Goal: Task Accomplishment & Management: Manage account settings

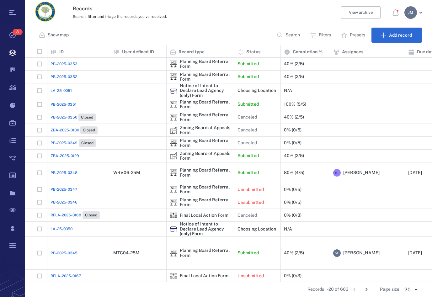
click at [327, 37] on p "Filters" at bounding box center [324, 35] width 12 height 6
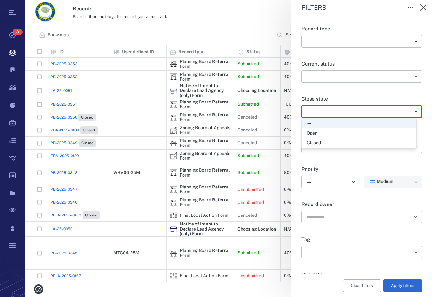
click at [329, 116] on body "Tasks 8 Records Boards Dashboard Reports Record types Guide steps Rules Form bu…" at bounding box center [216, 148] width 432 height 297
click at [327, 132] on div "Open" at bounding box center [359, 133] width 104 height 6
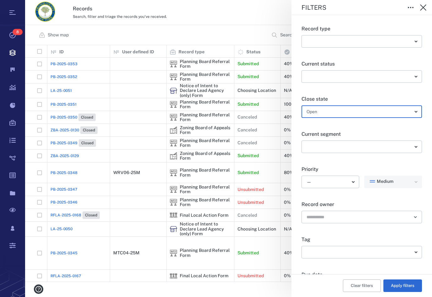
type input "*****"
click at [397, 288] on button "Apply filters" at bounding box center [402, 285] width 39 height 13
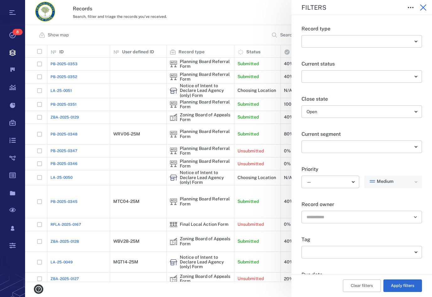
click at [421, 7] on icon "button" at bounding box center [423, 8] width 8 height 8
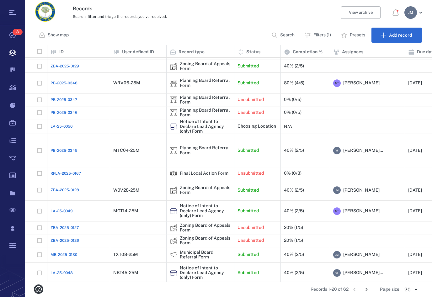
scroll to position [79, 0]
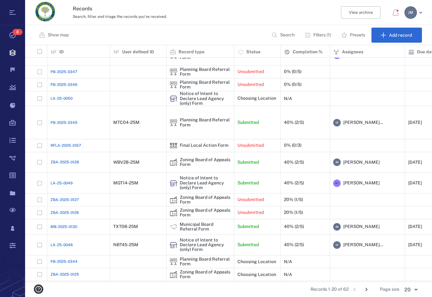
click at [367, 288] on icon "Go to next page" at bounding box center [366, 289] width 7 height 7
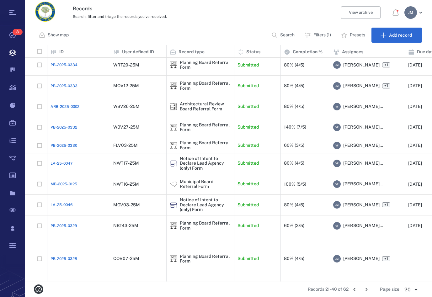
scroll to position [175, 0]
click at [369, 290] on icon "Go to next page" at bounding box center [366, 289] width 7 height 7
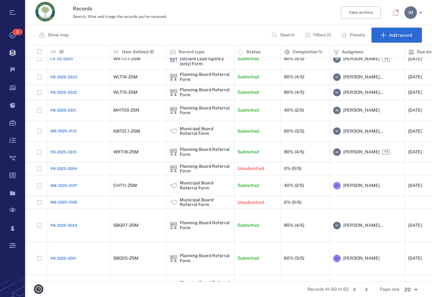
scroll to position [50, 0]
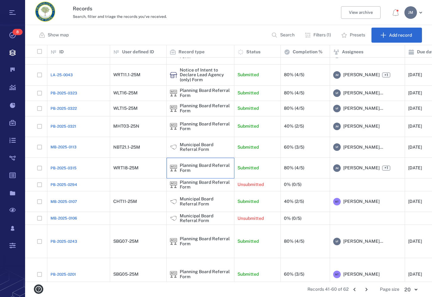
click at [195, 173] on div "Planning Board Referral Form" at bounding box center [205, 168] width 51 height 10
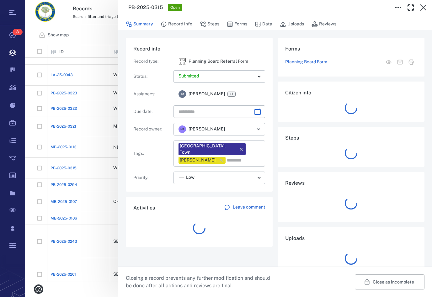
type input "**********"
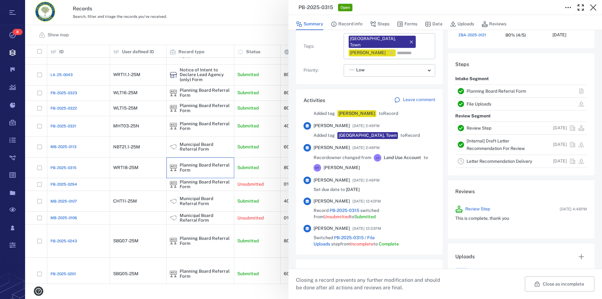
scroll to position [250, 0]
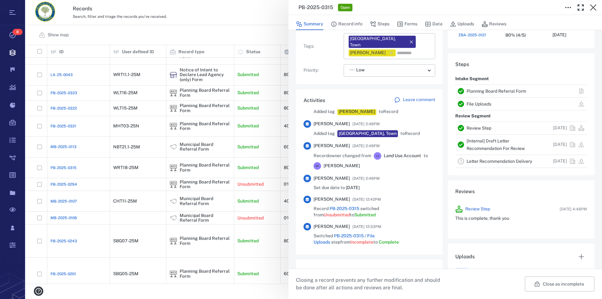
click at [431, 91] on link "Planning Board Referral Form" at bounding box center [496, 91] width 60 height 5
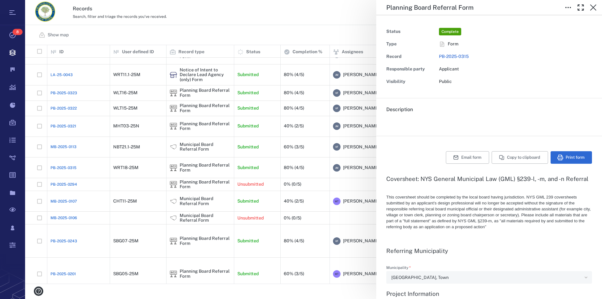
type textarea "*"
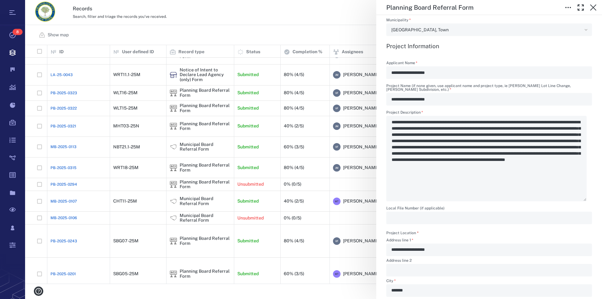
scroll to position [250, 0]
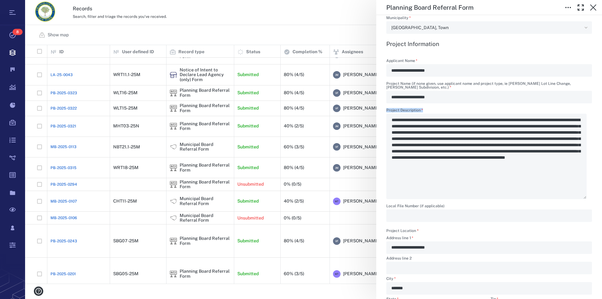
drag, startPoint x: 389, startPoint y: 120, endPoint x: 502, endPoint y: 117, distance: 113.2
click at [431, 117] on div "**********" at bounding box center [489, 153] width 206 height 91
drag, startPoint x: 396, startPoint y: 118, endPoint x: 418, endPoint y: 140, distance: 30.8
click at [418, 140] on div "**********" at bounding box center [489, 153] width 206 height 91
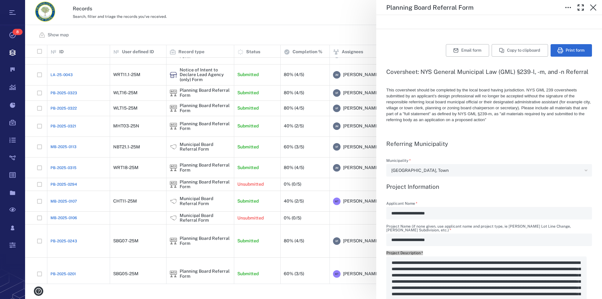
scroll to position [0, 0]
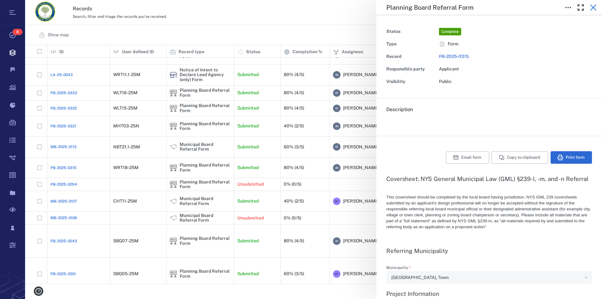
click at [431, 9] on icon "button" at bounding box center [593, 8] width 8 height 8
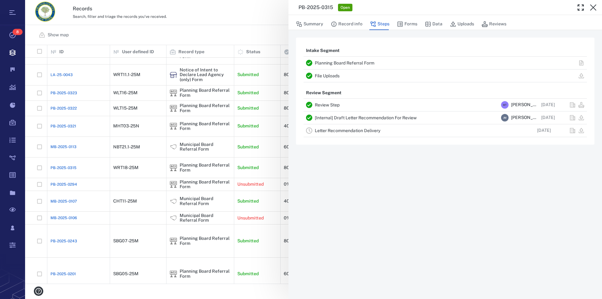
click at [431, 9] on icon "button" at bounding box center [593, 8] width 8 height 8
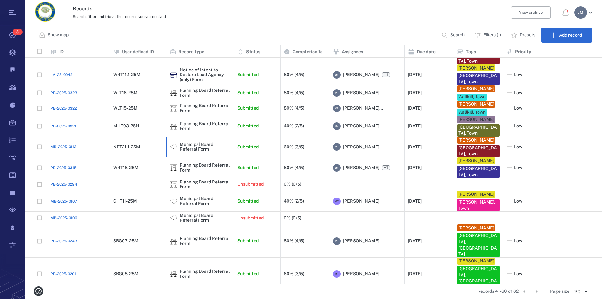
click at [191, 152] on div "Municipal Board Referral Form" at bounding box center [205, 147] width 51 height 10
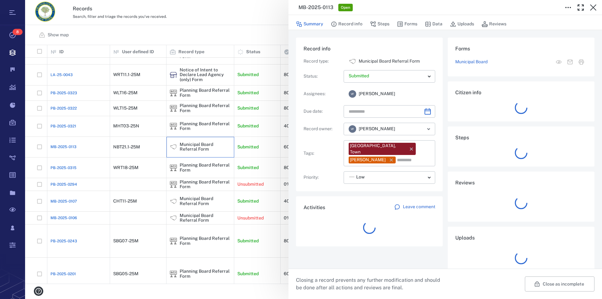
type input "**********"
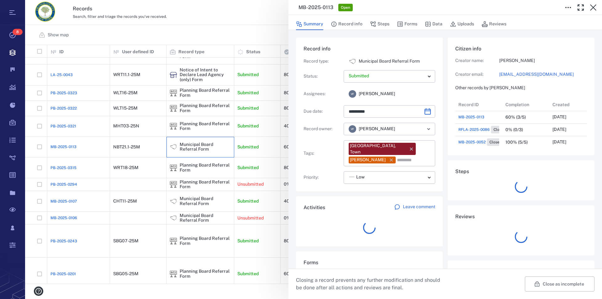
scroll to position [6, 6]
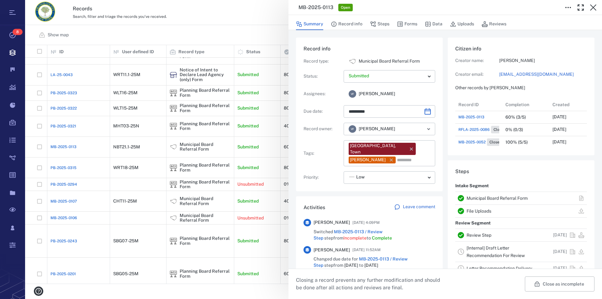
click at [431, 198] on link "Municipal Board Referral Form" at bounding box center [496, 198] width 61 height 5
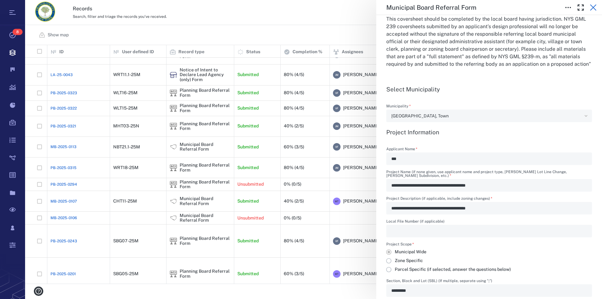
click at [431, 6] on icon "button" at bounding box center [593, 7] width 6 height 6
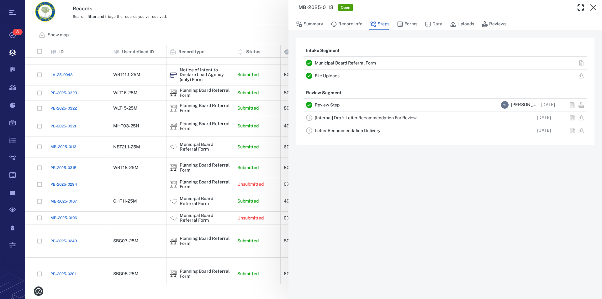
click at [431, 6] on icon "button" at bounding box center [593, 7] width 6 height 6
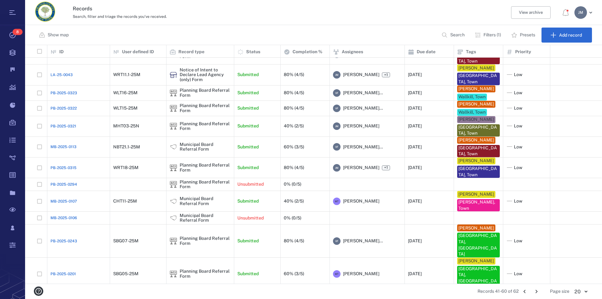
click at [431, 33] on p "Search" at bounding box center [457, 35] width 14 height 6
click at [431, 35] on p "Filters (1)" at bounding box center [492, 35] width 18 height 6
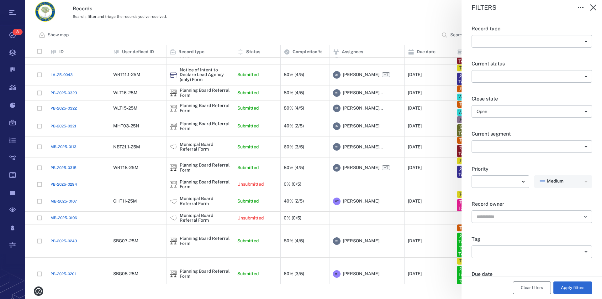
click at [431, 288] on button "Clear filters" at bounding box center [532, 288] width 38 height 13
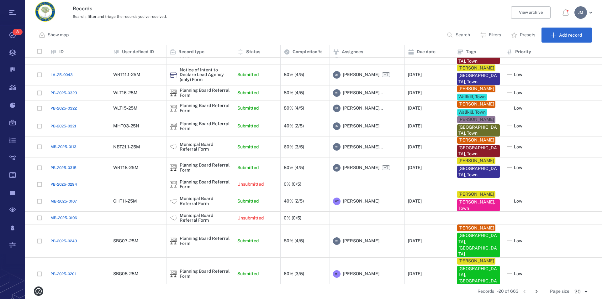
click at [431, 39] on button "Search" at bounding box center [459, 35] width 32 height 15
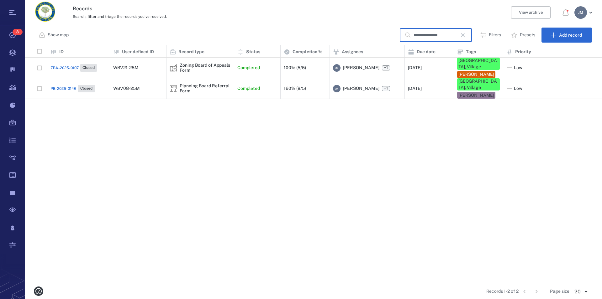
type input "**********"
click at [431, 36] on icon "button" at bounding box center [463, 35] width 8 height 8
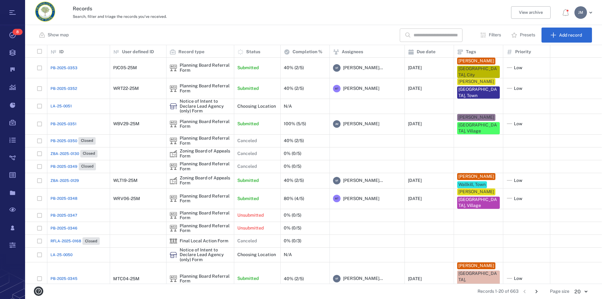
click at [431, 35] on p "Filters" at bounding box center [495, 35] width 12 height 6
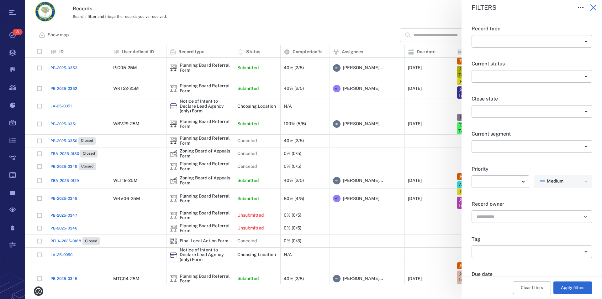
click at [431, 9] on icon "button" at bounding box center [593, 8] width 8 height 8
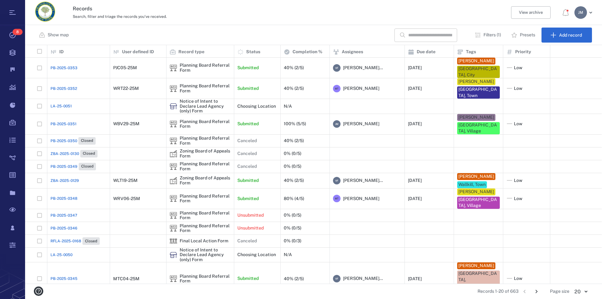
click at [425, 30] on input "text" at bounding box center [430, 35] width 44 height 13
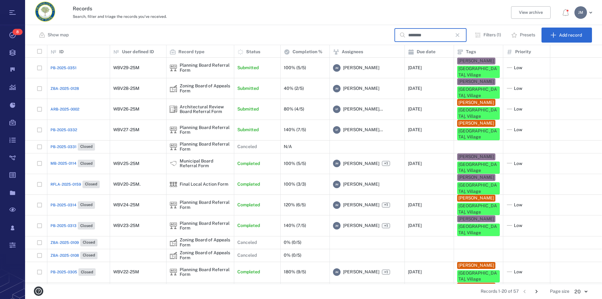
type input "********"
click at [431, 34] on p "Filters (1)" at bounding box center [492, 35] width 18 height 6
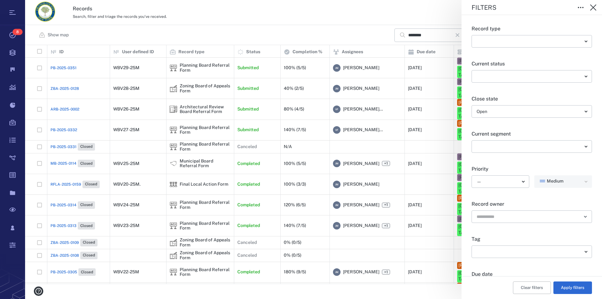
click at [431, 34] on div "Record type ​ ​" at bounding box center [531, 36] width 120 height 43
click at [431, 290] on button "Clear filters" at bounding box center [532, 288] width 38 height 13
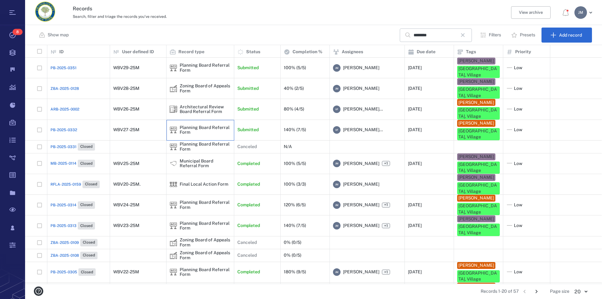
click at [212, 125] on div "Planning Board Referral Form" at bounding box center [205, 130] width 51 height 10
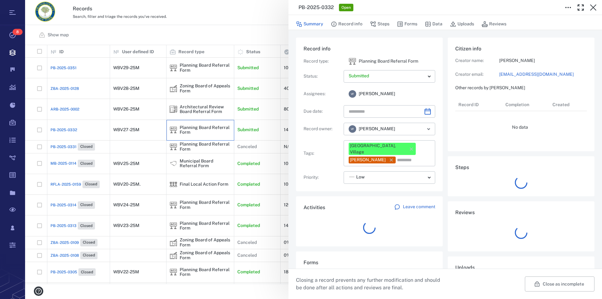
type input "**********"
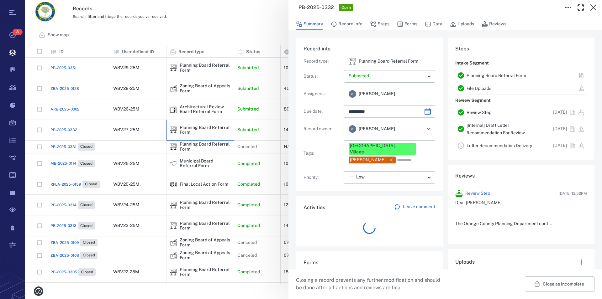
scroll to position [326, 118]
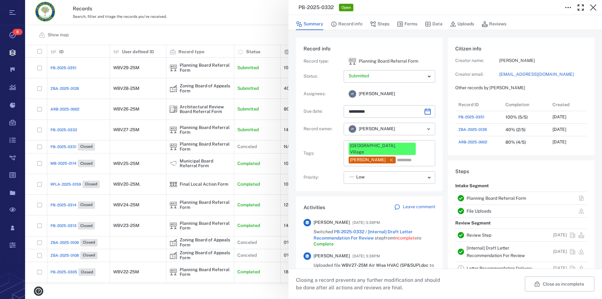
click at [431, 199] on link "Planning Board Referral Form" at bounding box center [496, 198] width 60 height 5
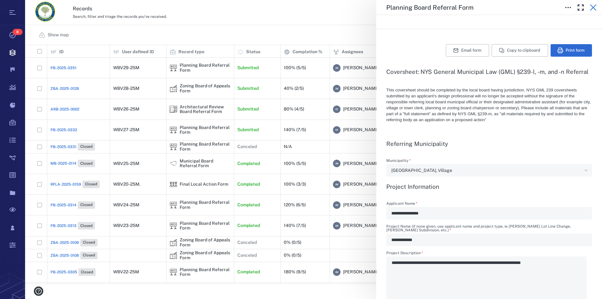
click at [431, 8] on icon "button" at bounding box center [593, 8] width 8 height 8
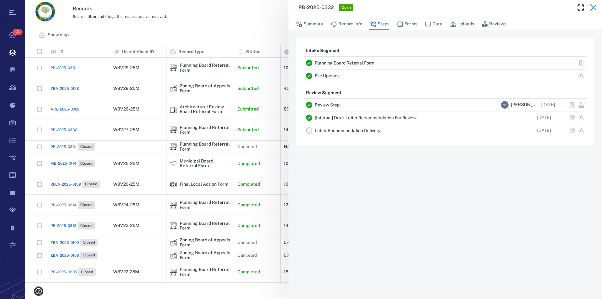
click at [431, 7] on icon "button" at bounding box center [593, 8] width 8 height 8
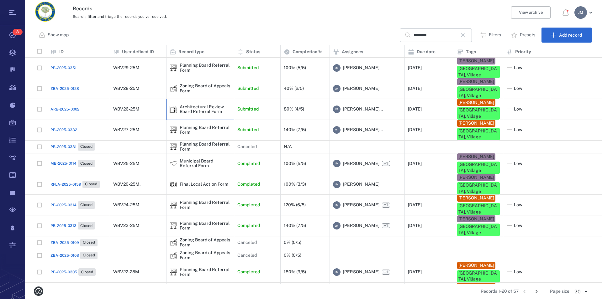
click at [194, 105] on div "Architectural Review Board Referral Form" at bounding box center [205, 110] width 51 height 10
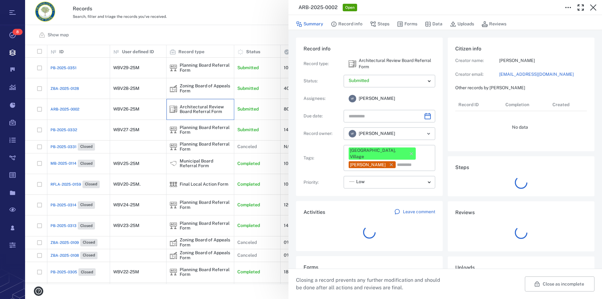
type input "**********"
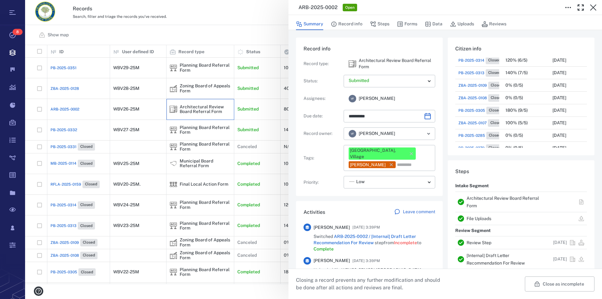
scroll to position [143, 0]
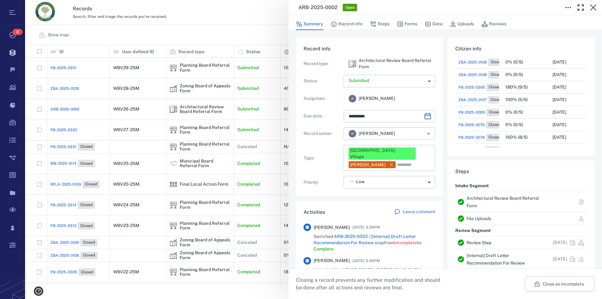
click at [431, 197] on link "Architectural Review Board Referral Form" at bounding box center [502, 202] width 72 height 13
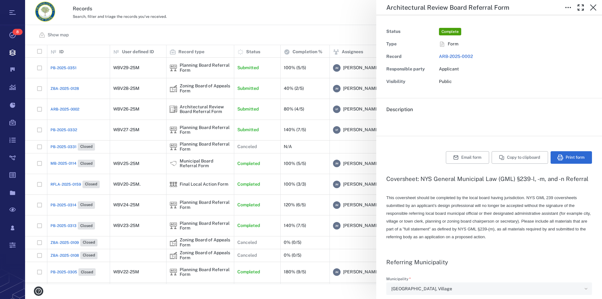
type textarea "*"
type input "**********"
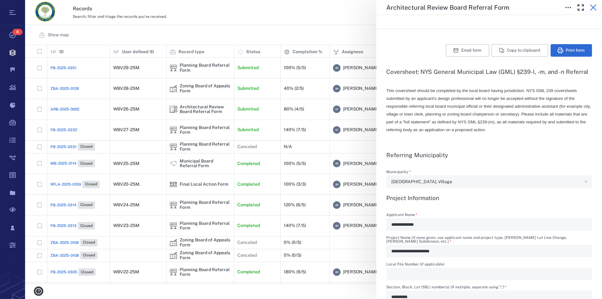
click at [431, 6] on icon "button" at bounding box center [593, 8] width 8 height 8
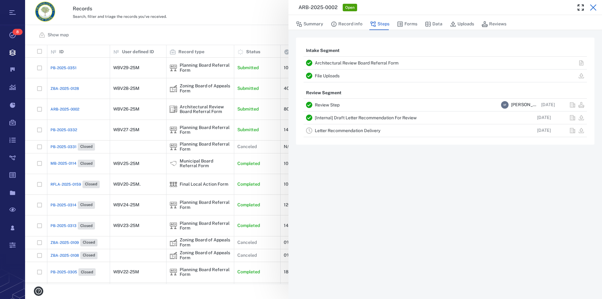
click at [431, 6] on icon "button" at bounding box center [593, 8] width 8 height 8
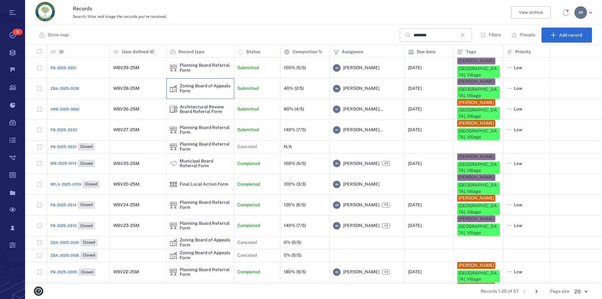
click at [200, 84] on div "Zoning Board of Appeals Form" at bounding box center [205, 89] width 51 height 10
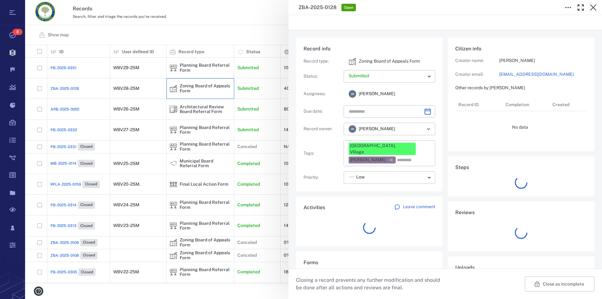
type input "**********"
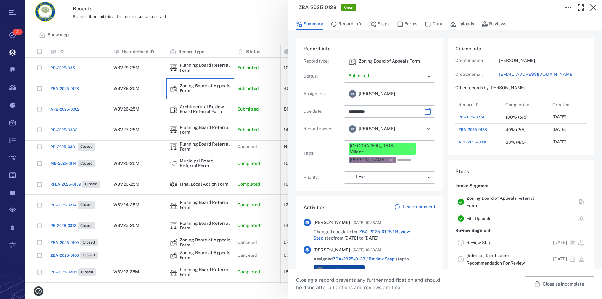
scroll to position [6, 6]
click at [431, 198] on link "Zoning Board of Appeals Referral Form" at bounding box center [499, 202] width 67 height 13
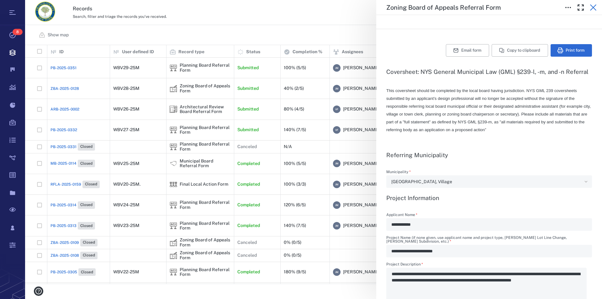
click at [431, 7] on icon "button" at bounding box center [593, 8] width 8 height 8
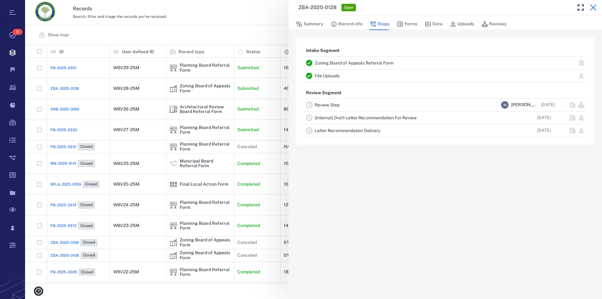
click at [431, 8] on icon "button" at bounding box center [593, 7] width 6 height 6
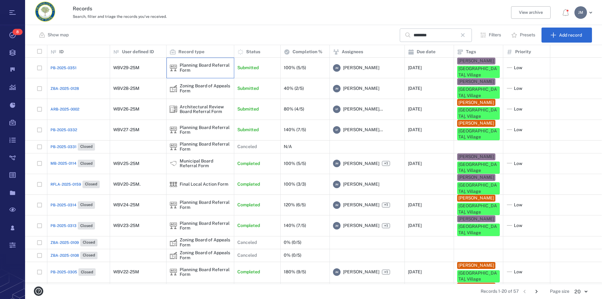
click at [181, 64] on div "Planning Board Referral Form" at bounding box center [205, 68] width 51 height 10
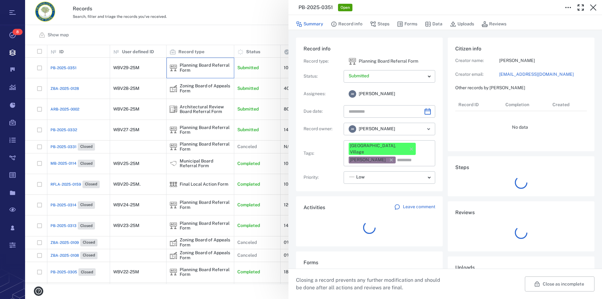
type input "**********"
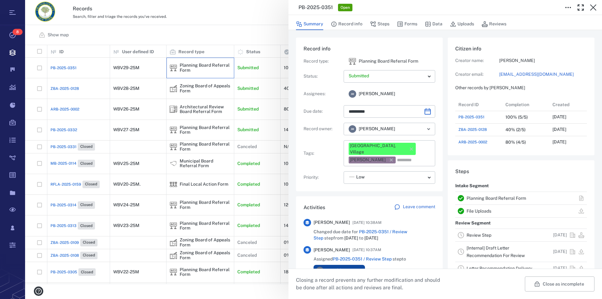
scroll to position [326, 118]
click at [431, 197] on link "Planning Board Referral Form" at bounding box center [496, 198] width 60 height 5
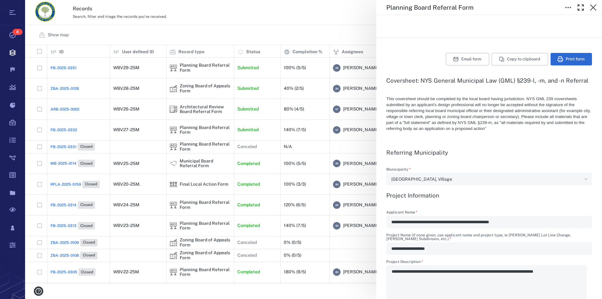
scroll to position [107, 0]
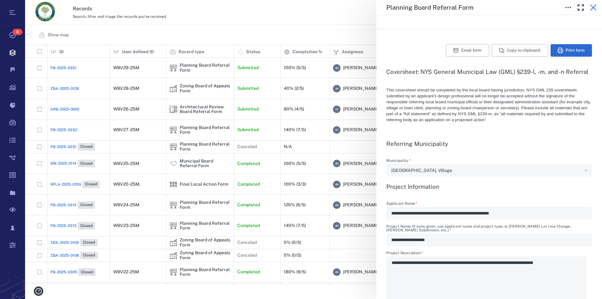
click at [431, 6] on icon "button" at bounding box center [593, 7] width 6 height 6
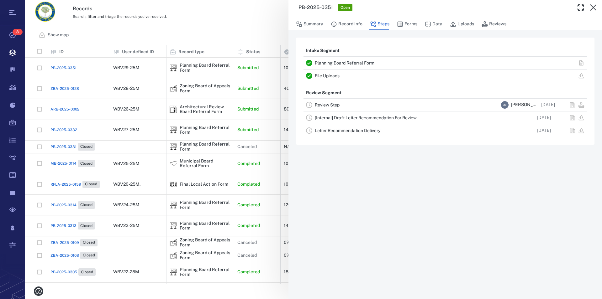
click at [431, 6] on icon "button" at bounding box center [593, 7] width 6 height 6
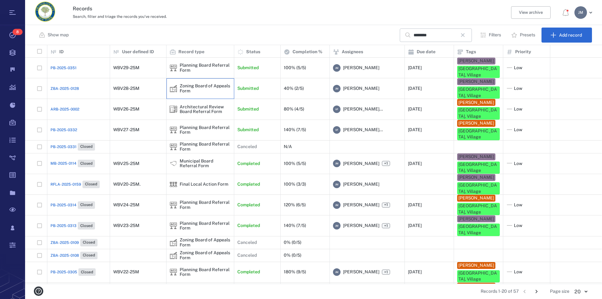
click at [191, 84] on div "Zoning Board of Appeals Form" at bounding box center [205, 89] width 51 height 10
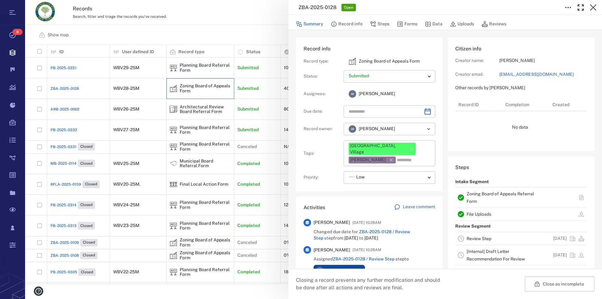
type input "**********"
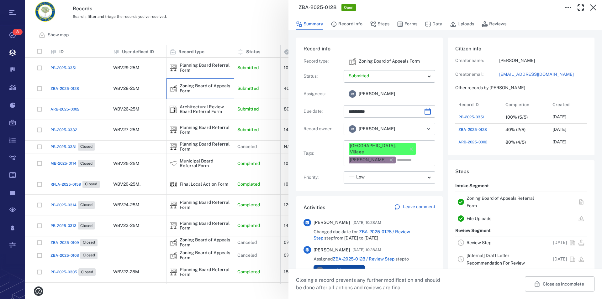
scroll to position [326, 118]
click at [431, 197] on link "Zoning Board of Appeals Referral Form" at bounding box center [499, 202] width 67 height 13
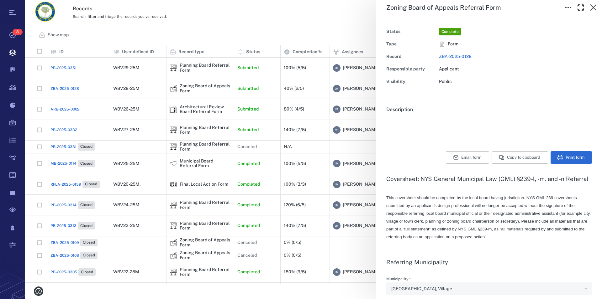
type textarea "*"
type input "**********"
type textarea "*"
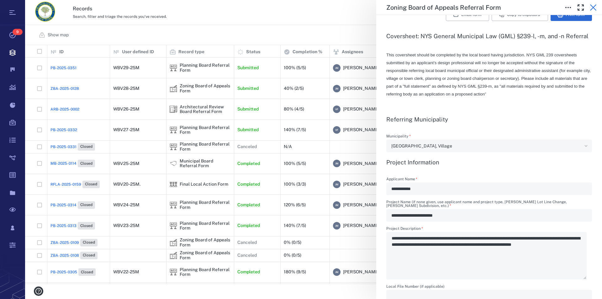
click at [431, 5] on icon "button" at bounding box center [593, 8] width 8 height 8
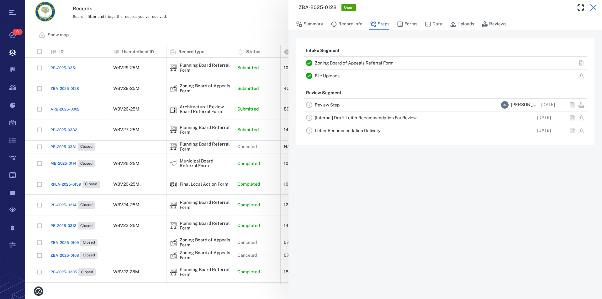
click at [431, 6] on icon "button" at bounding box center [593, 8] width 8 height 8
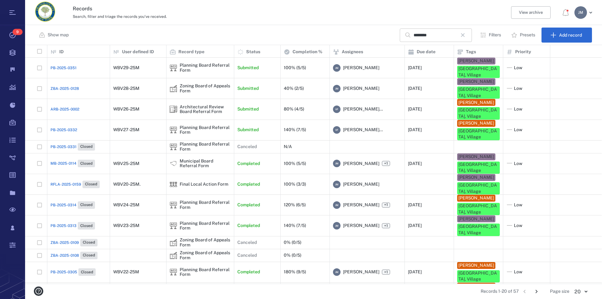
drag, startPoint x: 467, startPoint y: 35, endPoint x: 465, endPoint y: 31, distance: 4.9
click at [431, 35] on icon "button" at bounding box center [463, 35] width 8 height 8
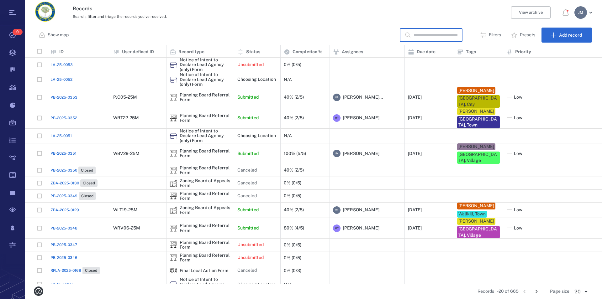
click at [418, 35] on input "text" at bounding box center [435, 35] width 44 height 13
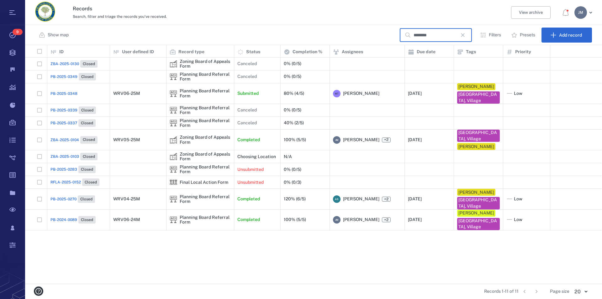
type input "********"
click at [431, 34] on icon "button" at bounding box center [463, 35] width 8 height 8
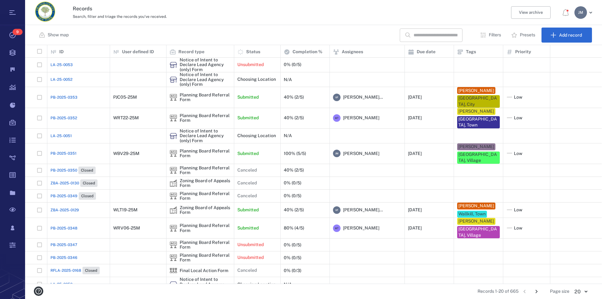
click at [431, 35] on p "Filters" at bounding box center [495, 35] width 12 height 6
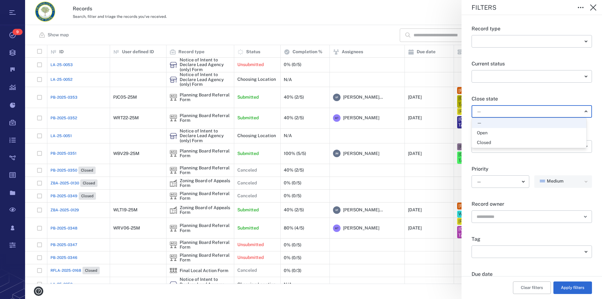
click at [431, 111] on body "Tasks 9 Records Boards Dashboard Reports Record types Guide steps Rules Form bu…" at bounding box center [301, 149] width 602 height 299
click at [431, 133] on div "Open" at bounding box center [529, 133] width 104 height 6
type input "*****"
click at [431, 283] on button "Apply filters" at bounding box center [572, 288] width 39 height 13
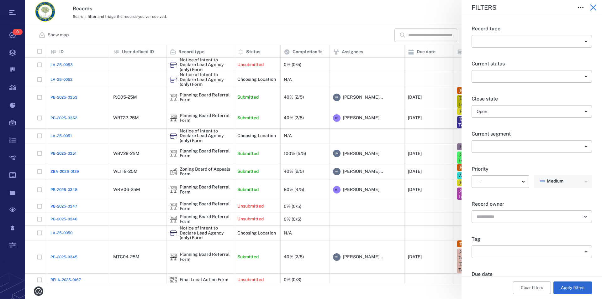
click at [431, 8] on icon "button" at bounding box center [593, 8] width 8 height 8
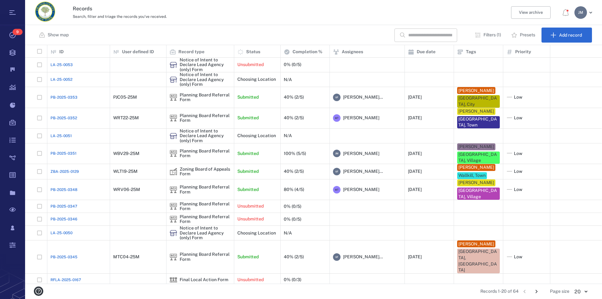
scroll to position [101, 0]
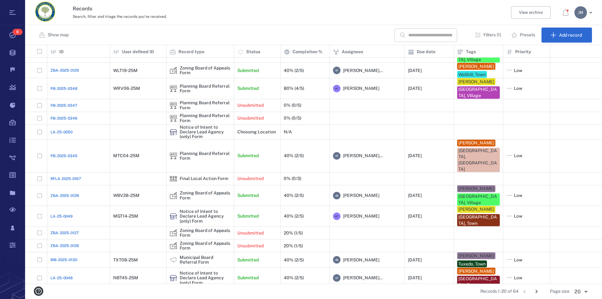
click at [194, 290] on div "Planning Board Referral Form" at bounding box center [205, 295] width 51 height 10
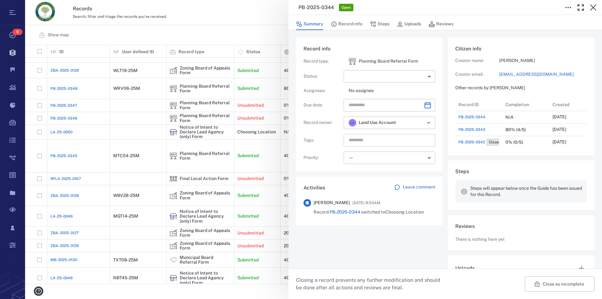
scroll to position [28, 0]
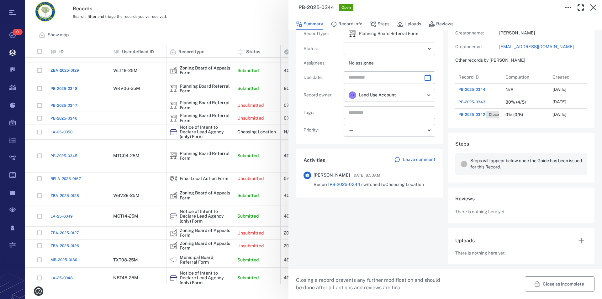
click at [431, 286] on button "Close as incomplete" at bounding box center [560, 284] width 70 height 15
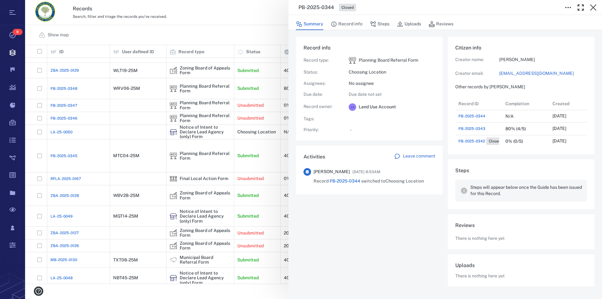
scroll to position [1, 0]
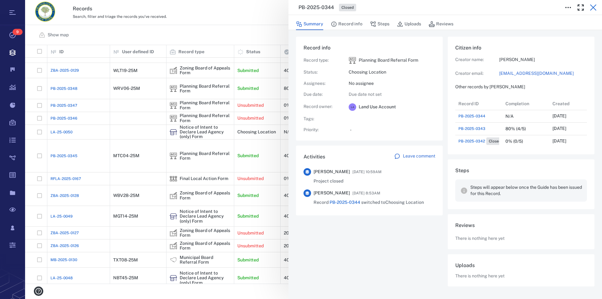
click at [431, 7] on icon "button" at bounding box center [593, 8] width 8 height 8
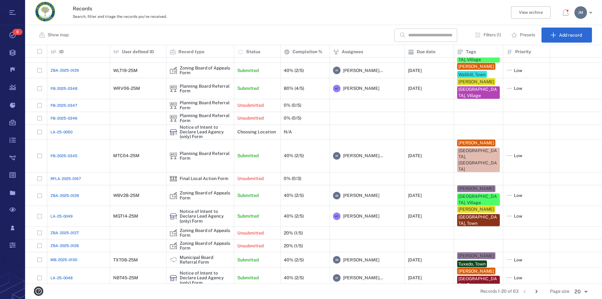
click at [202, 290] on div "Zoning Board of Appeals Form" at bounding box center [205, 295] width 51 height 10
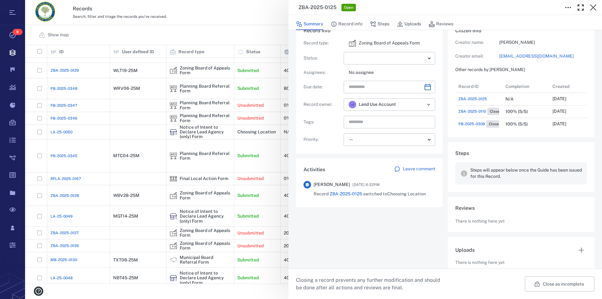
scroll to position [28, 0]
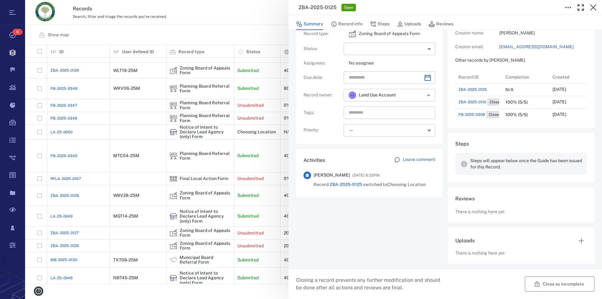
click at [431, 282] on button "Close as incomplete" at bounding box center [560, 284] width 70 height 15
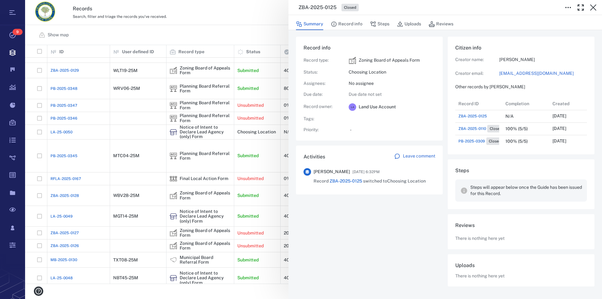
scroll to position [1, 0]
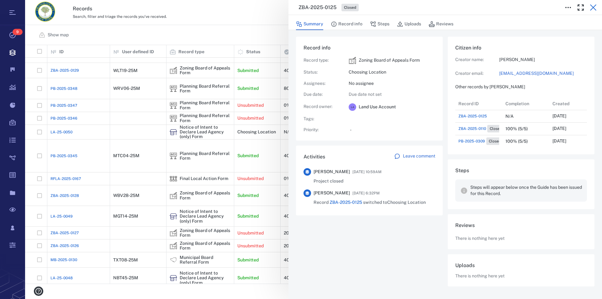
click at [431, 8] on icon "button" at bounding box center [593, 7] width 6 height 6
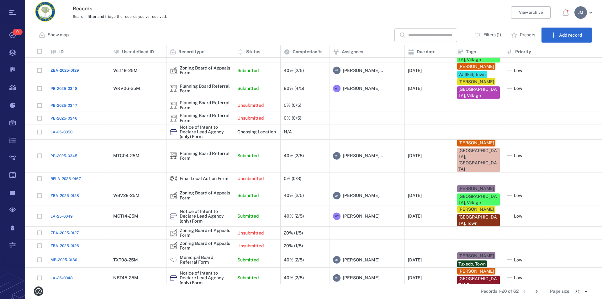
click at [203, 290] on div "Zoning Board of Appeals Form" at bounding box center [205, 295] width 51 height 10
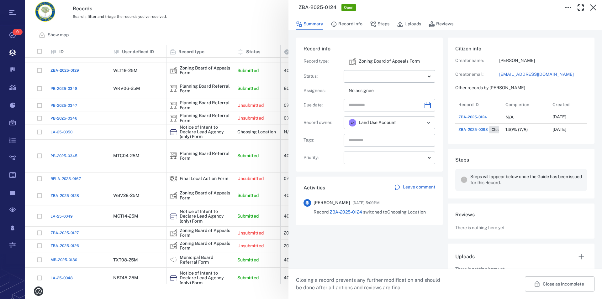
scroll to position [21, 0]
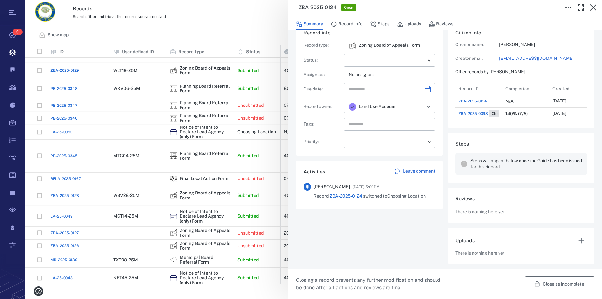
click at [431, 283] on button "Close as incomplete" at bounding box center [560, 284] width 70 height 15
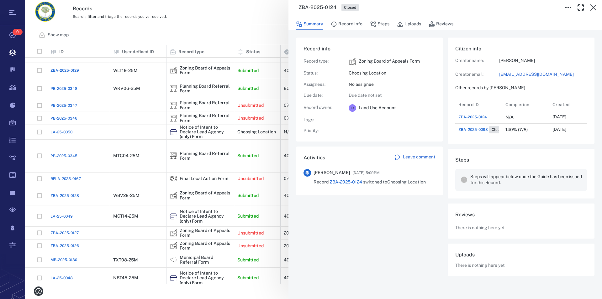
scroll to position [38, 126]
click at [431, 8] on icon "button" at bounding box center [593, 8] width 8 height 8
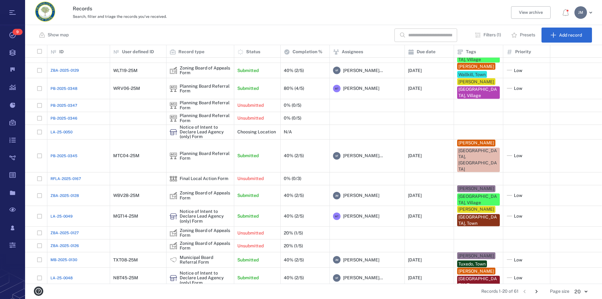
scroll to position [109, 0]
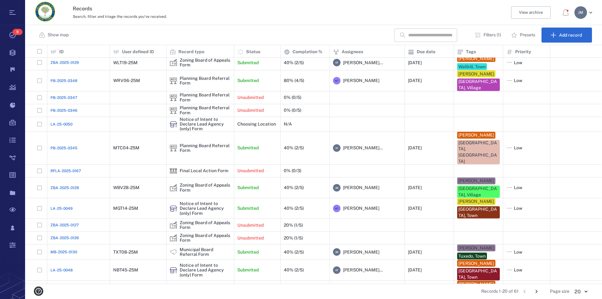
click at [431, 292] on icon "Go to next page" at bounding box center [536, 291] width 7 height 7
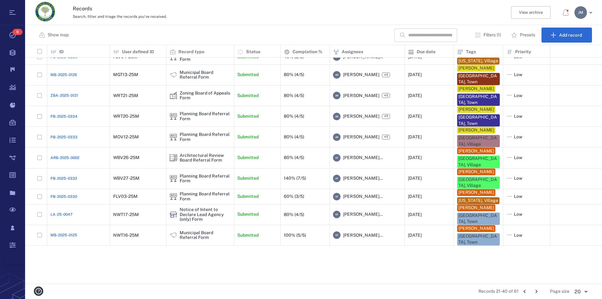
scroll to position [0, 0]
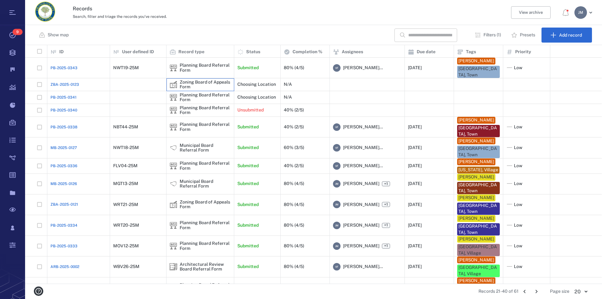
click at [203, 84] on div "Zoning Board of Appeals Form" at bounding box center [205, 85] width 51 height 10
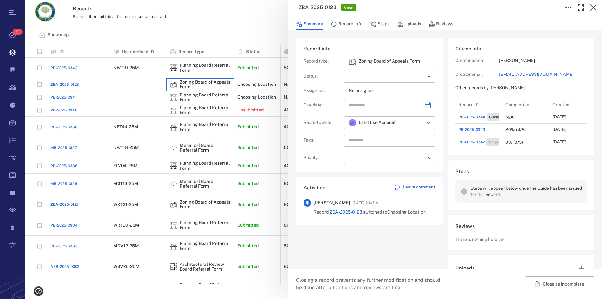
scroll to position [28, 0]
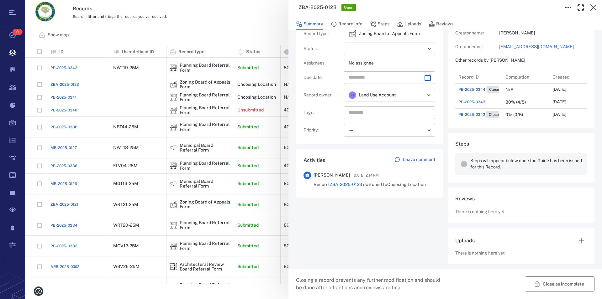
click at [431, 284] on button "Close as incomplete" at bounding box center [560, 284] width 70 height 15
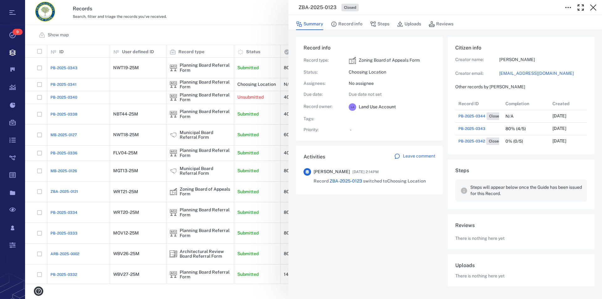
scroll to position [1, 0]
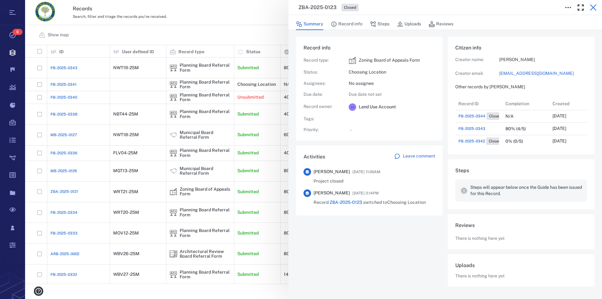
click at [431, 7] on icon "button" at bounding box center [593, 8] width 8 height 8
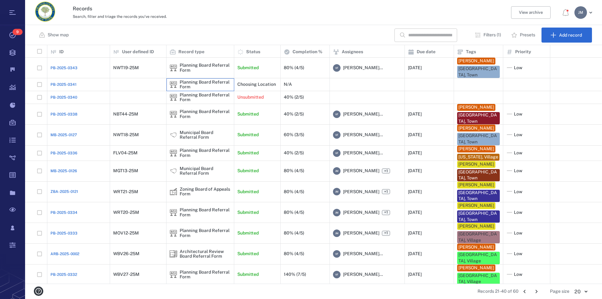
click at [192, 85] on div "Planning Board Referral Form" at bounding box center [205, 85] width 51 height 10
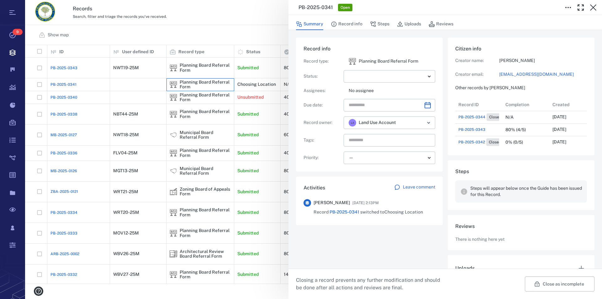
scroll to position [28, 0]
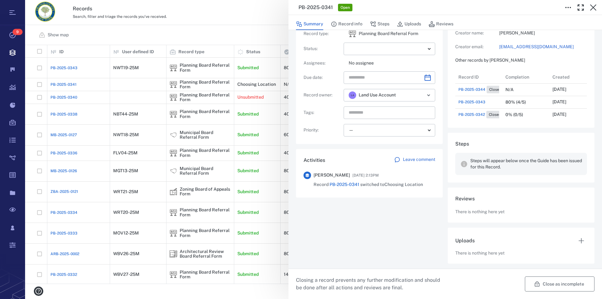
click at [431, 283] on button "Close as incomplete" at bounding box center [560, 284] width 70 height 15
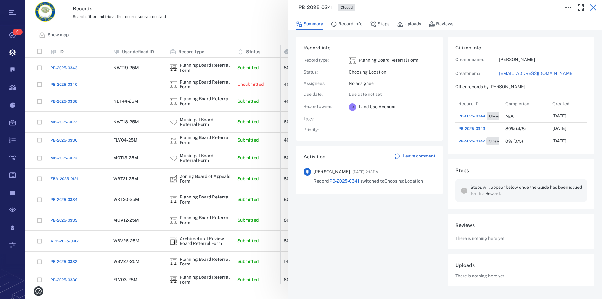
scroll to position [1, 0]
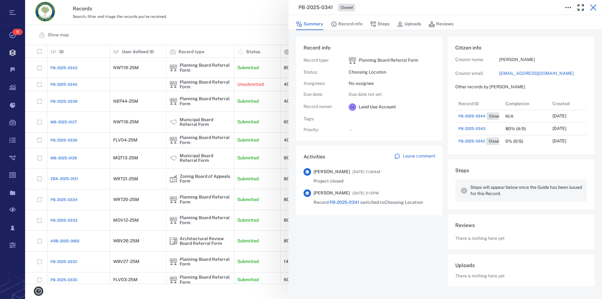
click at [431, 6] on icon "button" at bounding box center [593, 7] width 6 height 6
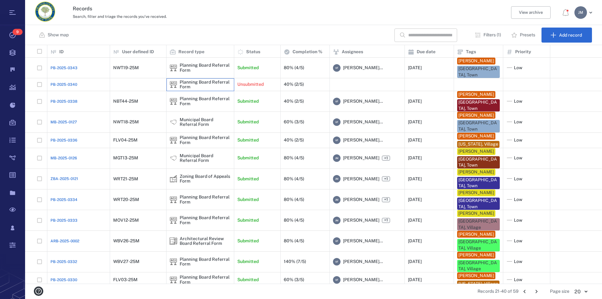
click at [206, 83] on div "Planning Board Referral Form" at bounding box center [205, 85] width 51 height 10
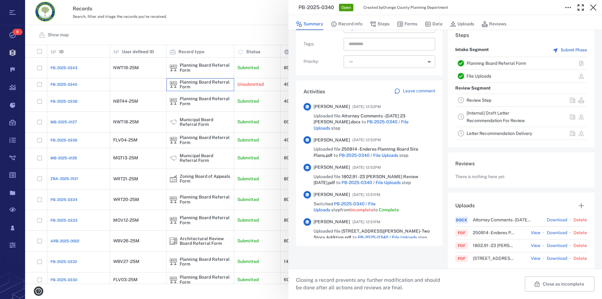
scroll to position [111, 0]
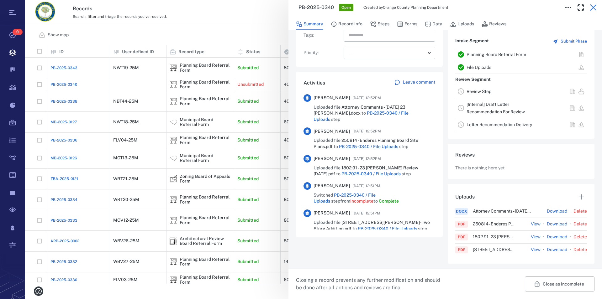
click at [431, 6] on icon "button" at bounding box center [593, 7] width 6 height 6
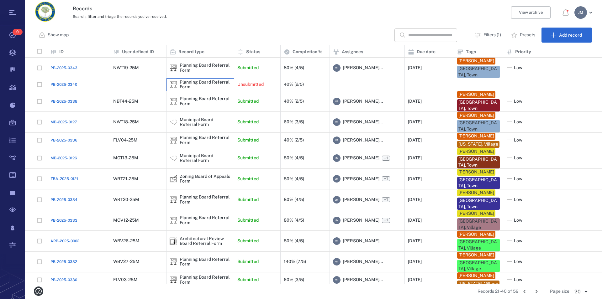
click at [208, 86] on div "Planning Board Referral Form" at bounding box center [205, 85] width 51 height 10
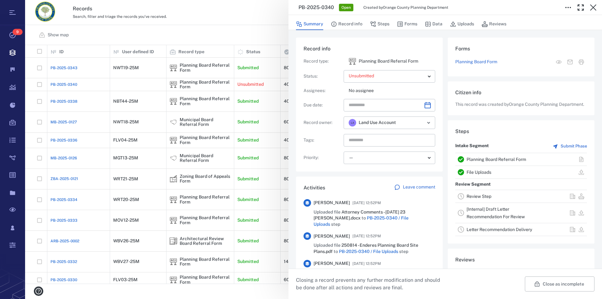
click at [431, 162] on link "Planning Board Referral Form" at bounding box center [496, 159] width 60 height 5
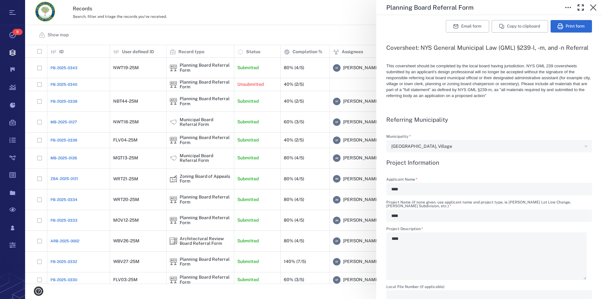
scroll to position [107, 0]
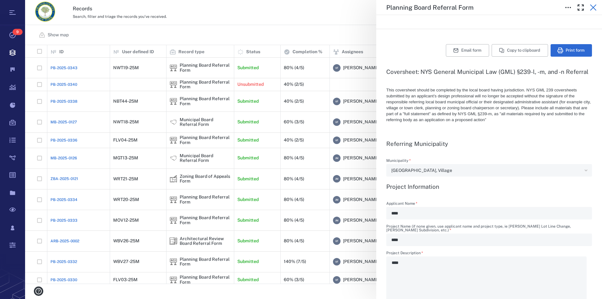
click at [431, 7] on icon "button" at bounding box center [593, 8] width 8 height 8
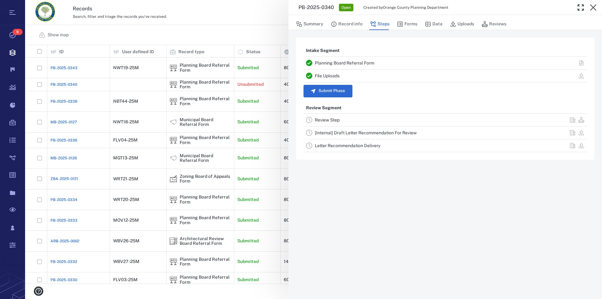
click at [328, 76] on link "File Uploads" at bounding box center [327, 75] width 25 height 5
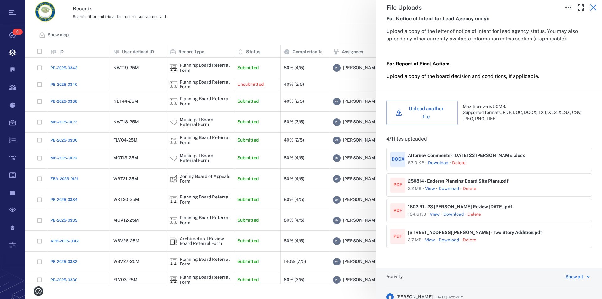
click at [431, 6] on icon "button" at bounding box center [593, 8] width 8 height 8
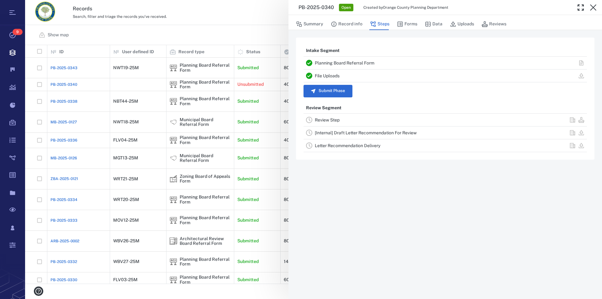
click at [431, 6] on icon "button" at bounding box center [593, 8] width 8 height 8
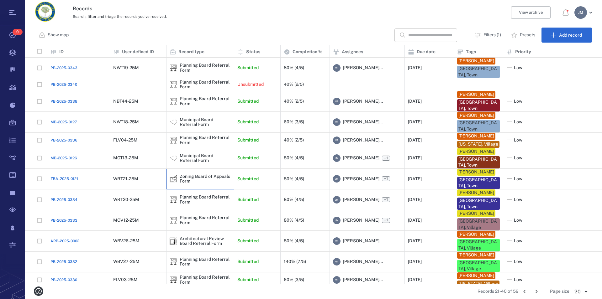
click at [190, 184] on div "Zoning Board of Appeals Form" at bounding box center [205, 179] width 51 height 10
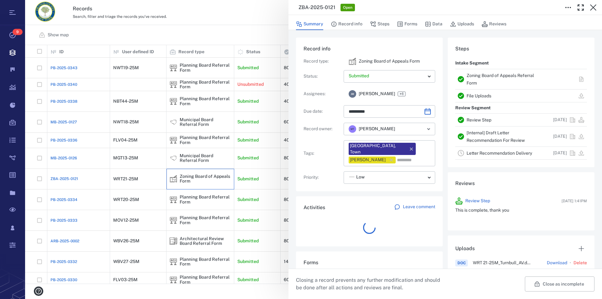
scroll to position [326, 118]
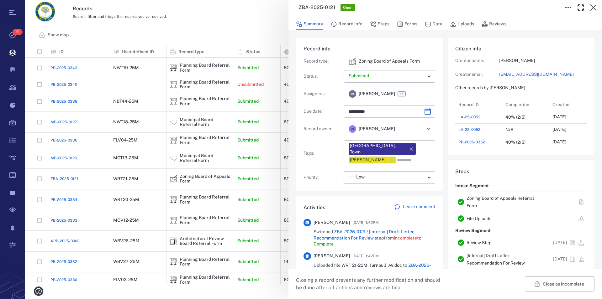
click at [431, 200] on link "Zoning Board of Appeals Referral Form" at bounding box center [499, 202] width 67 height 13
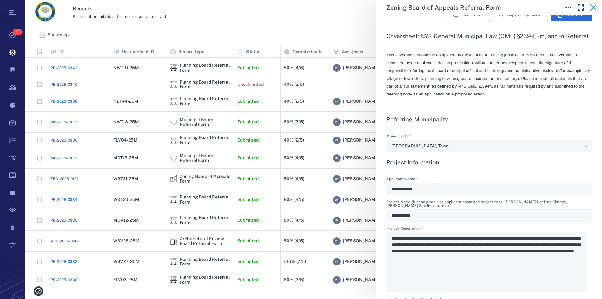
click at [431, 8] on icon "button" at bounding box center [593, 8] width 8 height 8
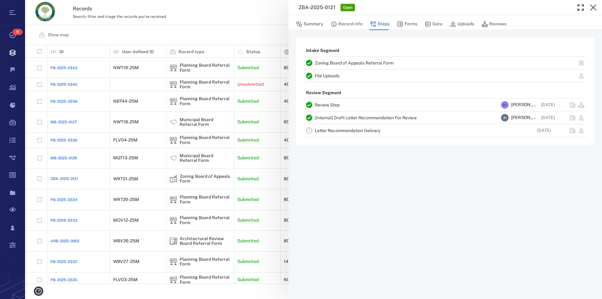
click at [431, 8] on icon "button" at bounding box center [593, 8] width 8 height 8
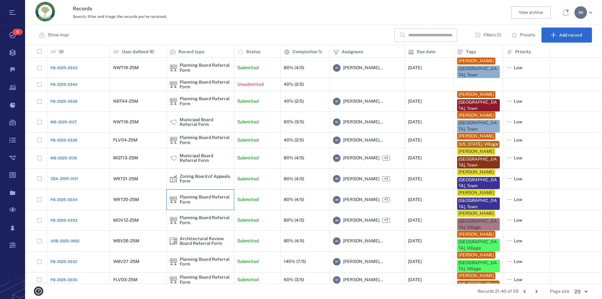
click at [185, 204] on div "Planning Board Referral Form" at bounding box center [205, 200] width 51 height 10
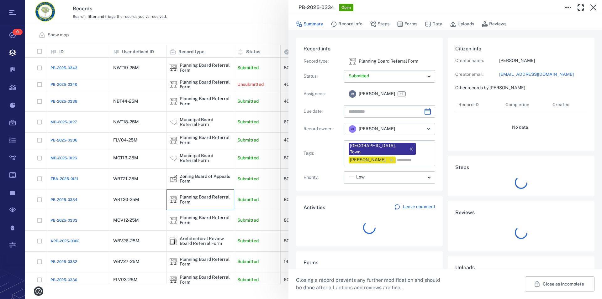
type input "**********"
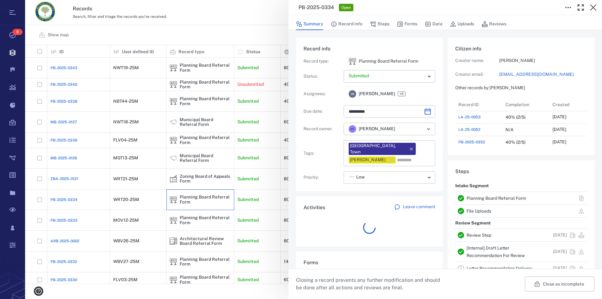
scroll to position [326, 118]
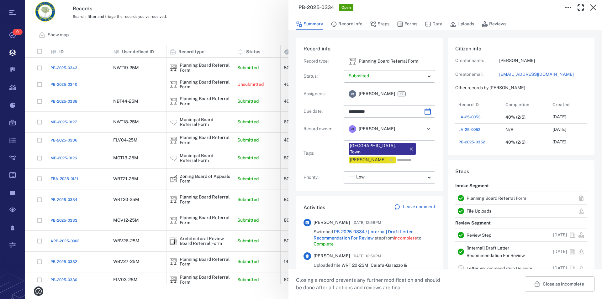
click at [431, 196] on link "Planning Board Referral Form" at bounding box center [496, 198] width 60 height 5
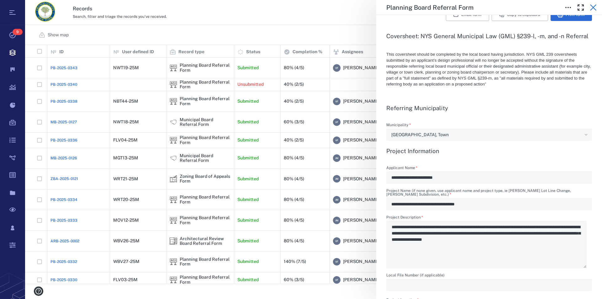
click at [431, 6] on icon "button" at bounding box center [593, 8] width 8 height 8
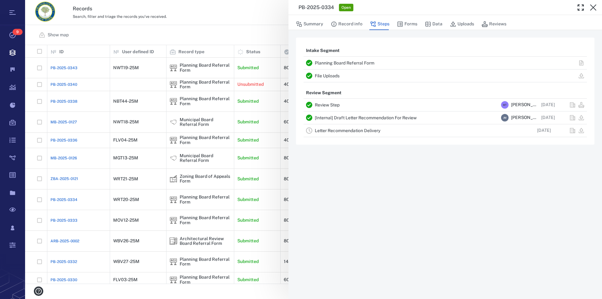
click at [431, 6] on icon "button" at bounding box center [593, 8] width 8 height 8
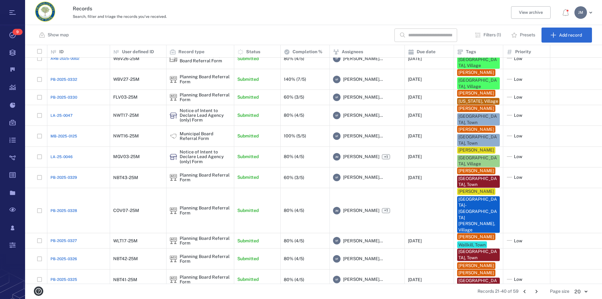
scroll to position [192, 0]
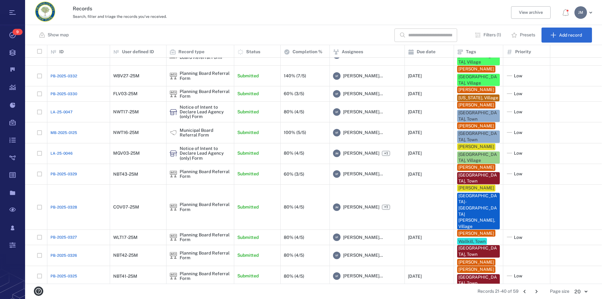
click at [431, 291] on icon "Go to next page" at bounding box center [536, 291] width 7 height 7
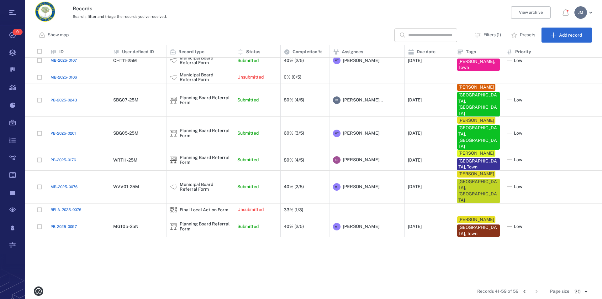
scroll to position [0, 0]
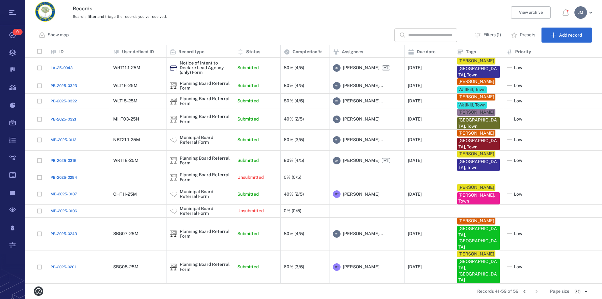
click at [426, 34] on input "text" at bounding box center [430, 35] width 44 height 13
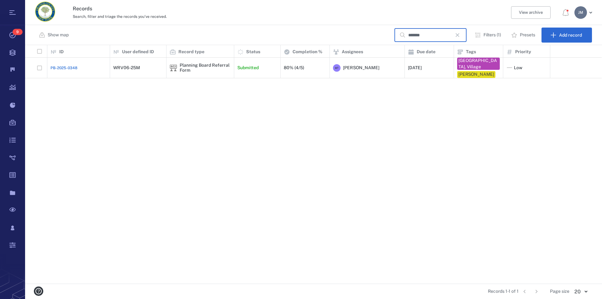
type input "*******"
click at [199, 63] on div "Planning Board Referral Form" at bounding box center [205, 68] width 51 height 10
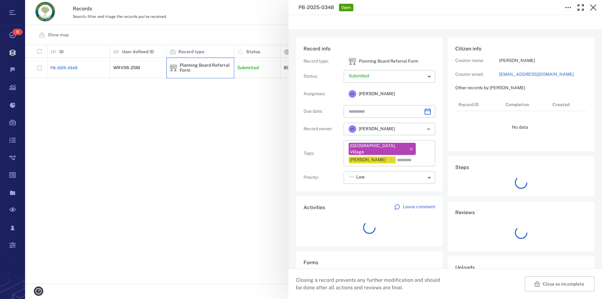
type input "**********"
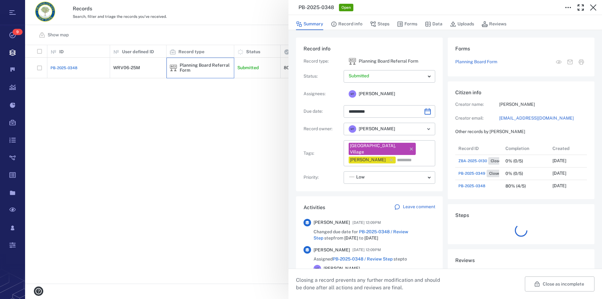
scroll to position [201, 118]
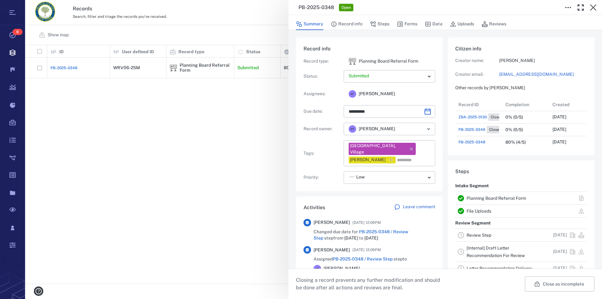
click at [431, 198] on link "Planning Board Referral Form" at bounding box center [496, 198] width 60 height 5
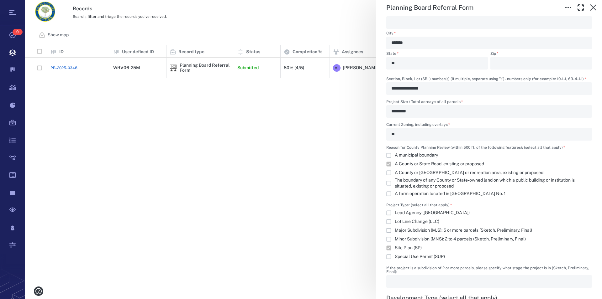
scroll to position [500, 0]
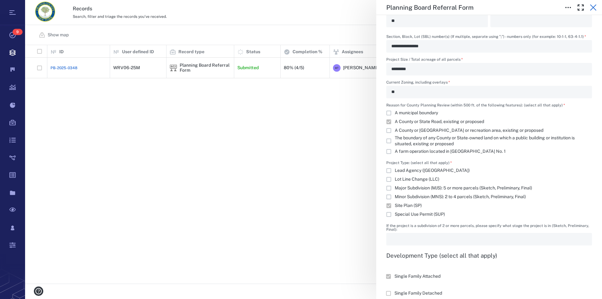
click at [431, 8] on icon "button" at bounding box center [593, 8] width 8 height 8
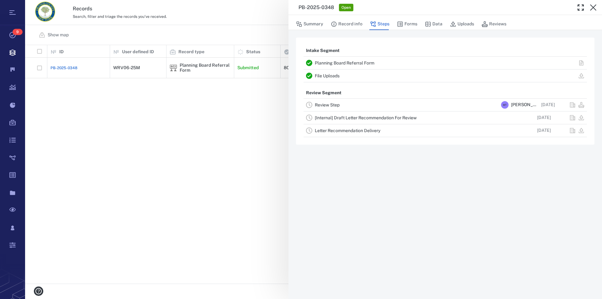
click at [331, 76] on link "File Uploads" at bounding box center [327, 75] width 25 height 5
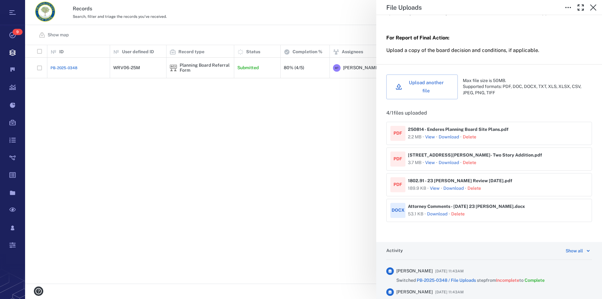
scroll to position [214, 0]
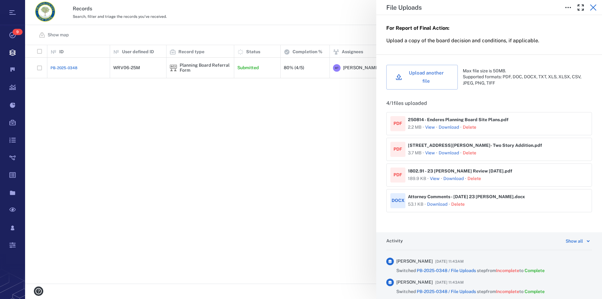
click at [431, 8] on icon "button" at bounding box center [593, 7] width 6 height 6
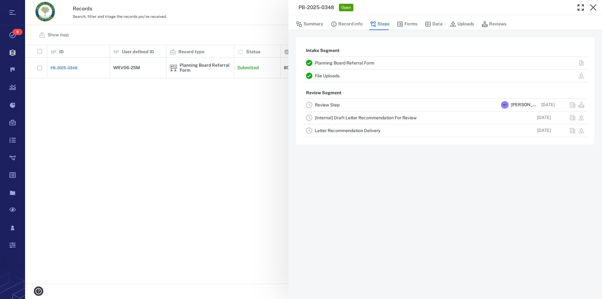
click at [431, 8] on icon "button" at bounding box center [593, 7] width 6 height 6
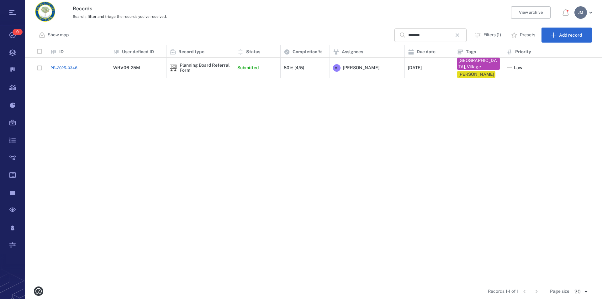
click at [431, 34] on icon "button" at bounding box center [458, 35] width 8 height 8
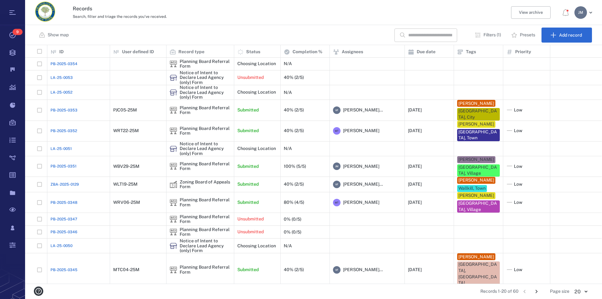
click at [431, 291] on icon "Go to next page" at bounding box center [536, 291] width 7 height 7
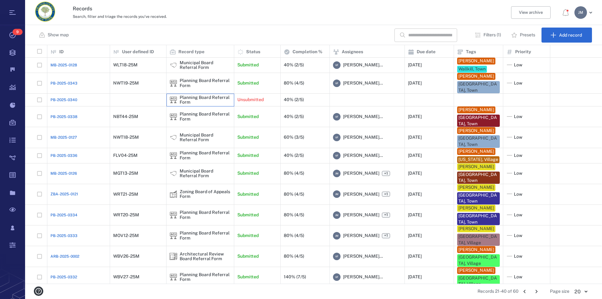
click at [204, 105] on div "Planning Board Referral Form" at bounding box center [205, 100] width 51 height 10
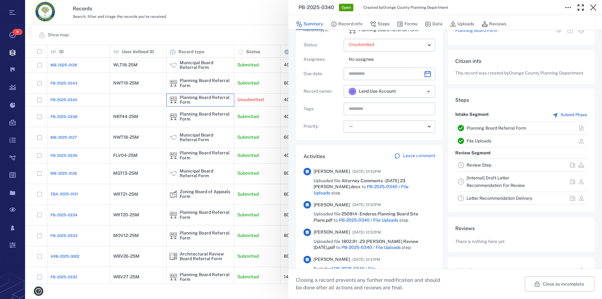
scroll to position [36, 0]
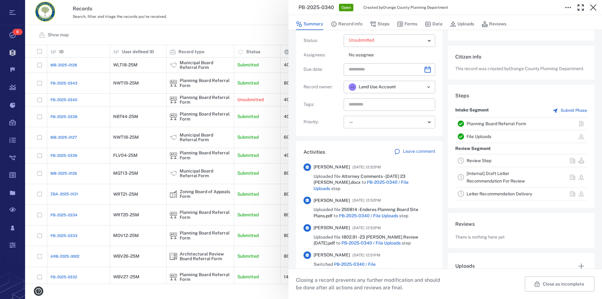
click at [431, 139] on link "File Uploads" at bounding box center [478, 136] width 25 height 5
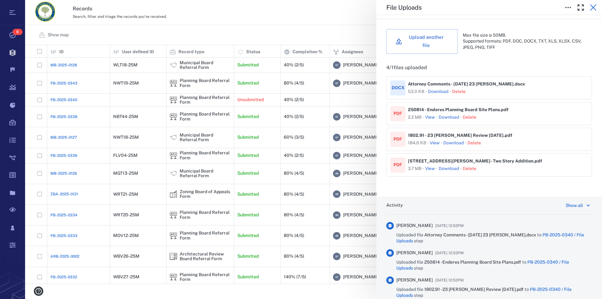
click at [431, 8] on icon "button" at bounding box center [593, 7] width 6 height 6
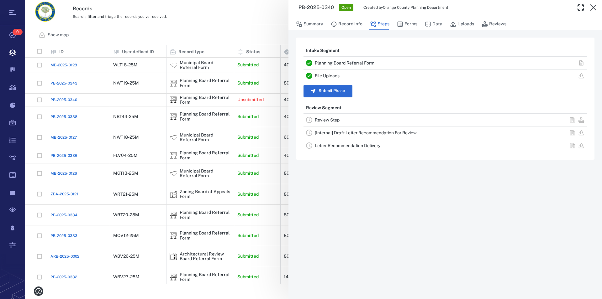
click at [431, 8] on icon "button" at bounding box center [593, 7] width 6 height 6
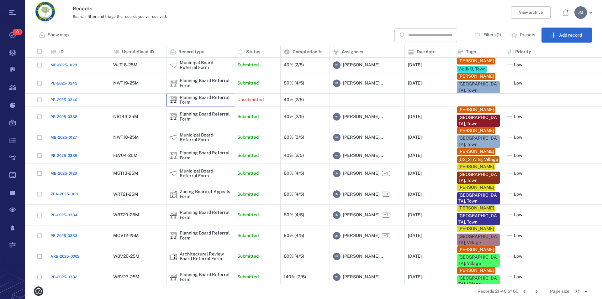
click at [208, 104] on div "Planning Board Referral Form" at bounding box center [205, 100] width 51 height 10
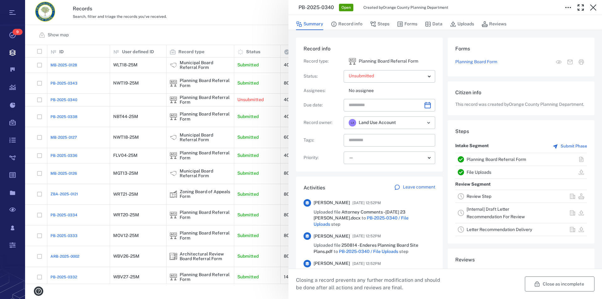
click at [431, 286] on button "Close as incomplete" at bounding box center [560, 284] width 70 height 15
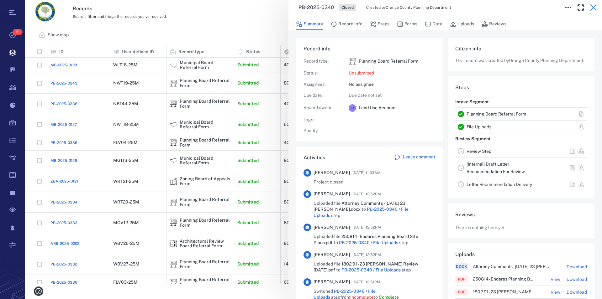
click at [431, 7] on icon "button" at bounding box center [593, 7] width 6 height 6
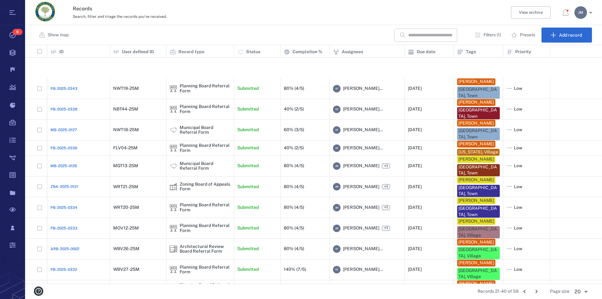
scroll to position [199, 0]
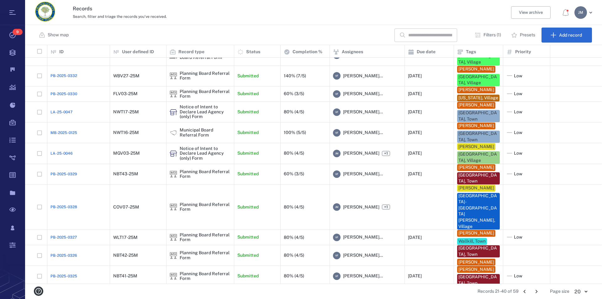
click at [431, 292] on icon "Go to next page" at bounding box center [536, 291] width 7 height 7
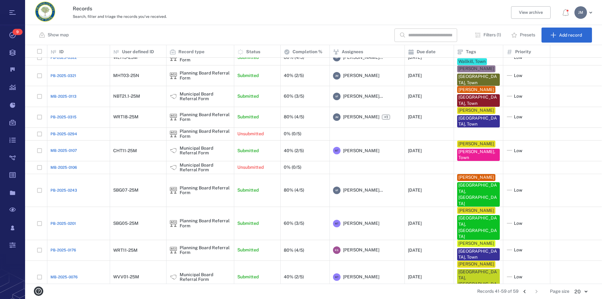
scroll to position [13, 0]
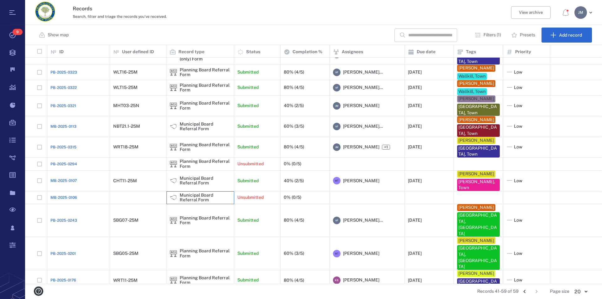
click at [197, 202] on div "Municipal Board Referral Form" at bounding box center [205, 198] width 51 height 10
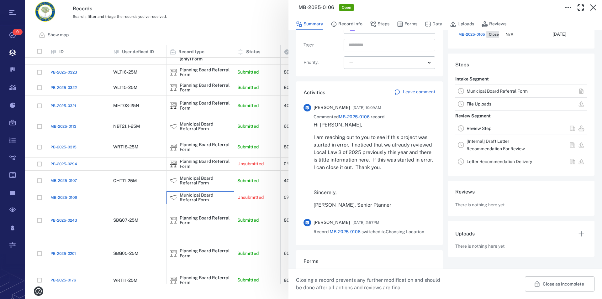
scroll to position [107, 0]
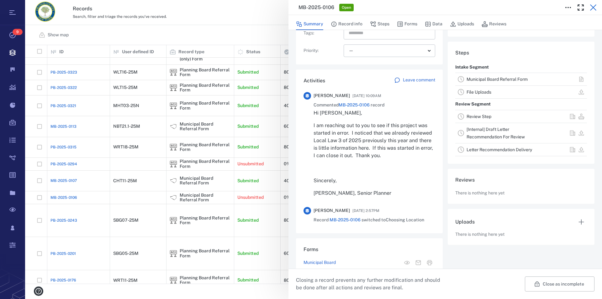
click at [431, 6] on icon "button" at bounding box center [593, 8] width 8 height 8
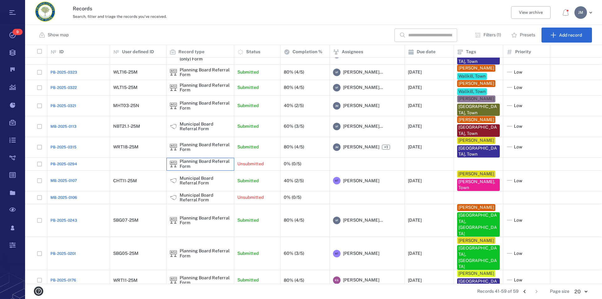
click at [187, 168] on div "Planning Board Referral Form" at bounding box center [205, 164] width 51 height 10
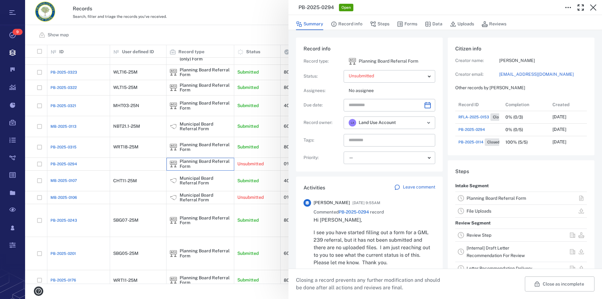
scroll to position [71, 0]
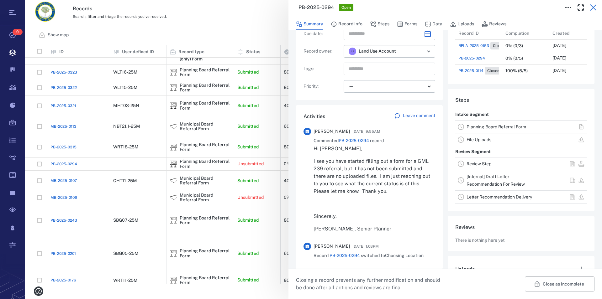
click at [431, 8] on icon "button" at bounding box center [593, 7] width 6 height 6
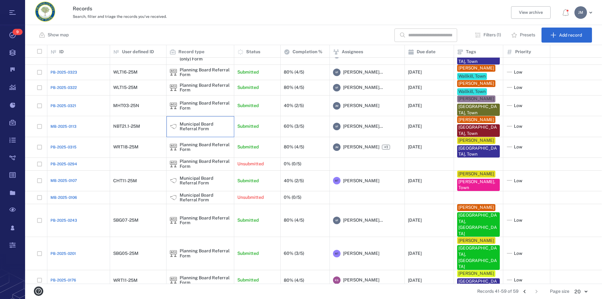
click at [200, 129] on div "Municipal Board Referral Form" at bounding box center [205, 127] width 51 height 10
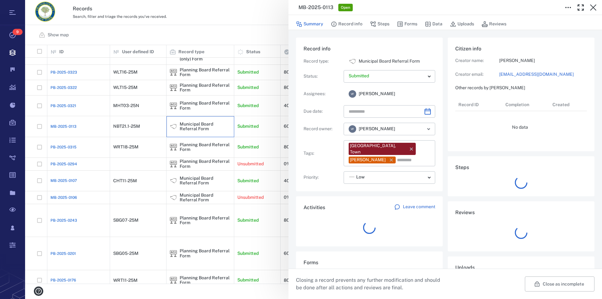
type input "**********"
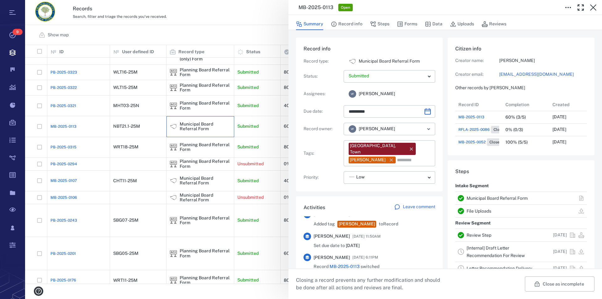
scroll to position [71, 0]
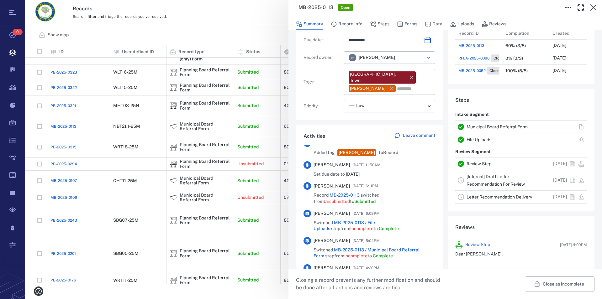
click at [431, 127] on link "Municipal Board Referral Form" at bounding box center [496, 126] width 61 height 5
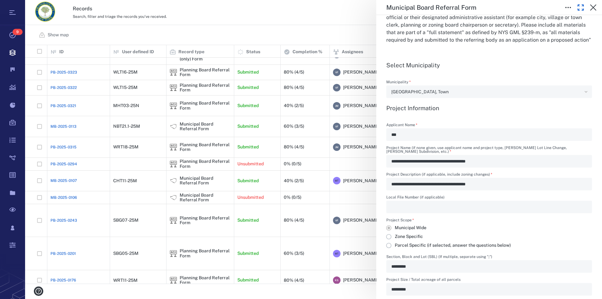
scroll to position [158, 0]
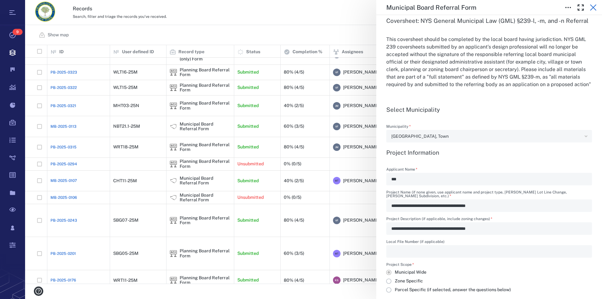
click at [431, 8] on icon "button" at bounding box center [593, 8] width 8 height 8
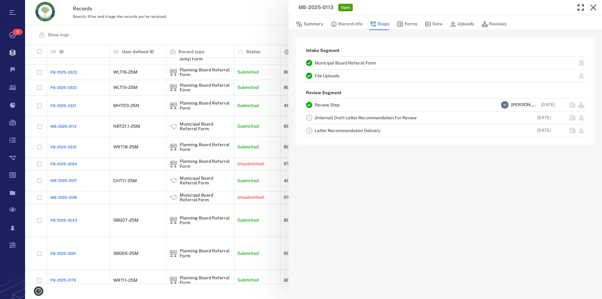
click at [329, 77] on link "File Uploads" at bounding box center [327, 75] width 25 height 5
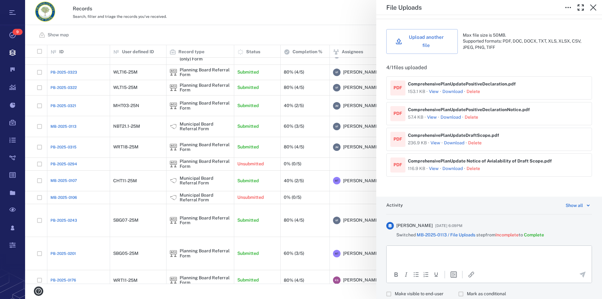
scroll to position [214, 0]
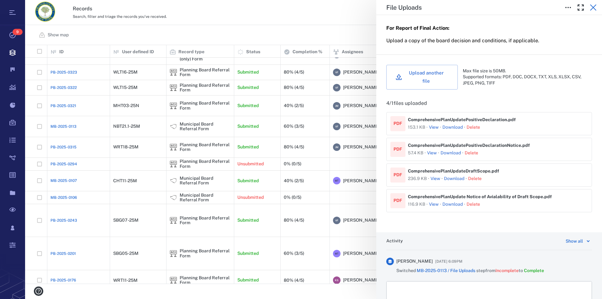
click at [431, 3] on button "button" at bounding box center [593, 7] width 13 height 13
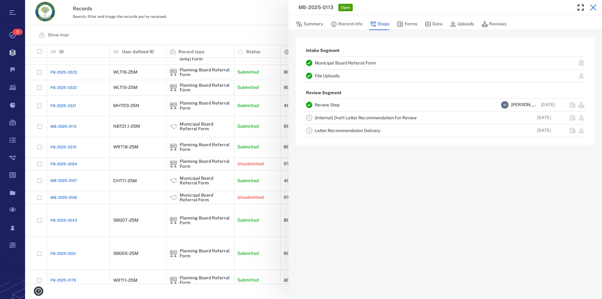
click at [431, 5] on icon "button" at bounding box center [593, 8] width 8 height 8
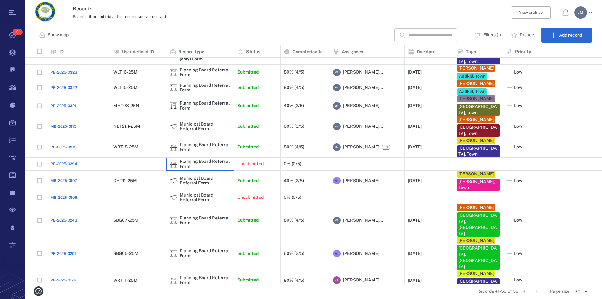
click at [195, 167] on div "Planning Board Referral Form" at bounding box center [205, 164] width 51 height 10
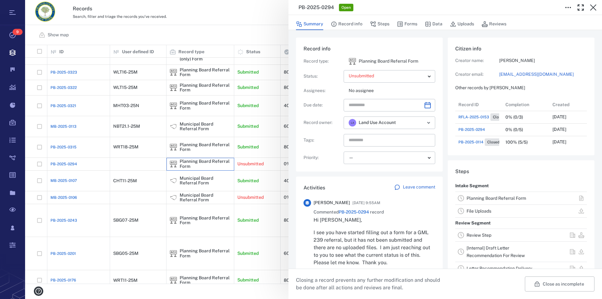
scroll to position [6, 6]
click at [431, 197] on link "Planning Board Referral Form" at bounding box center [496, 198] width 60 height 5
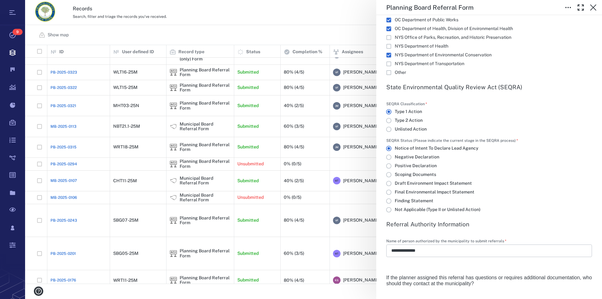
scroll to position [1001, 0]
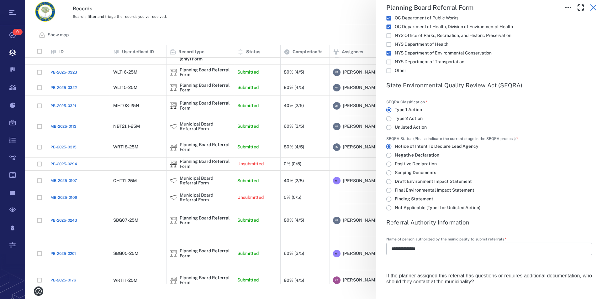
click at [431, 7] on icon "button" at bounding box center [593, 7] width 6 height 6
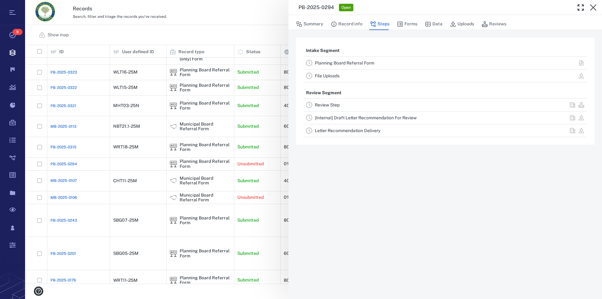
click at [431, 7] on icon "button" at bounding box center [593, 7] width 6 height 6
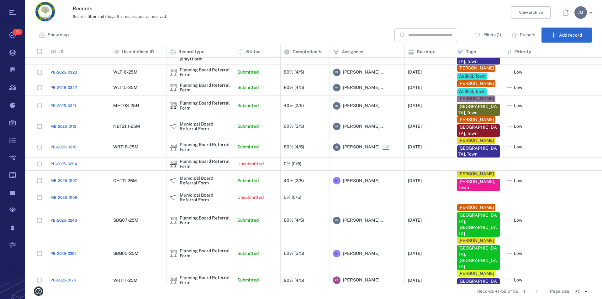
click at [431, 12] on div "[PERSON_NAME]" at bounding box center [580, 12] width 13 height 13
click at [431, 55] on li "Log out" at bounding box center [560, 54] width 67 height 15
